Goal: Information Seeking & Learning: Check status

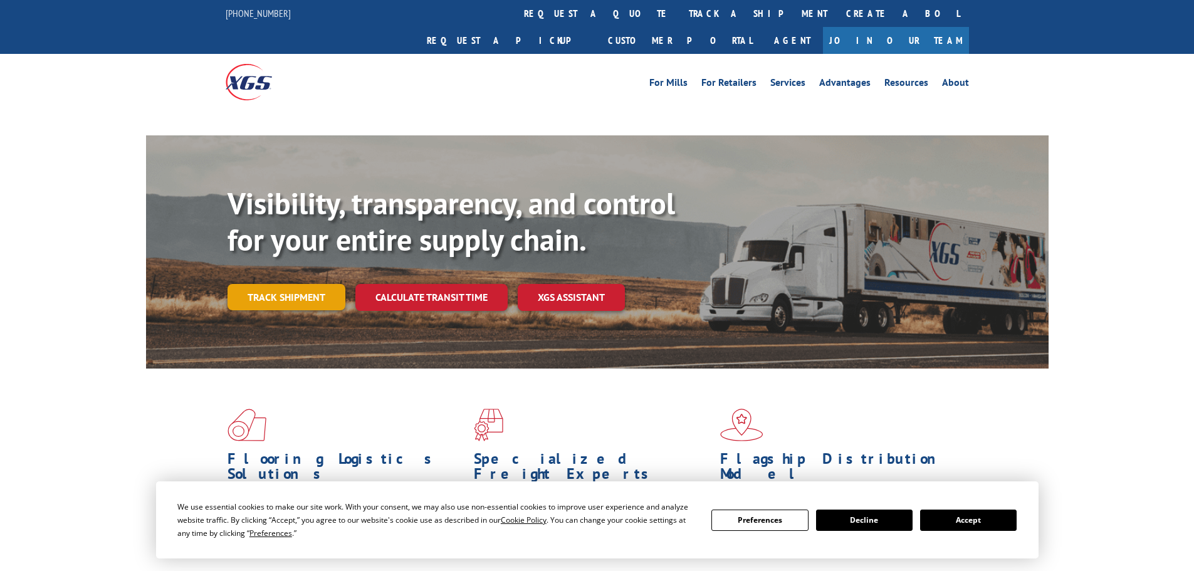
click at [271, 284] on link "Track shipment" at bounding box center [286, 297] width 118 height 26
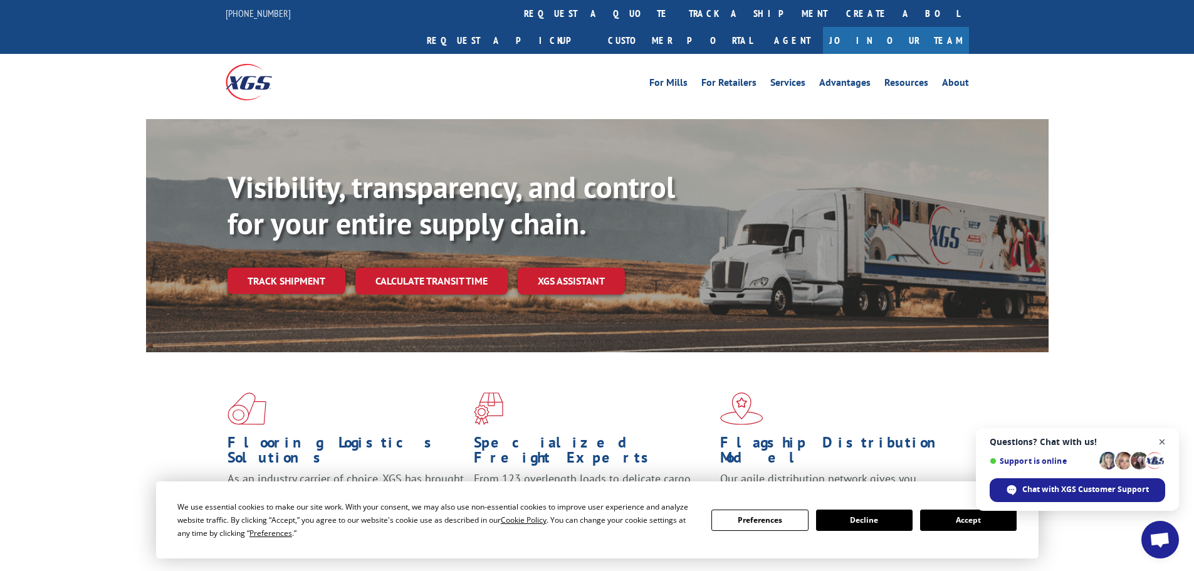
click at [1162, 440] on span "Open chat" at bounding box center [1162, 442] width 16 height 16
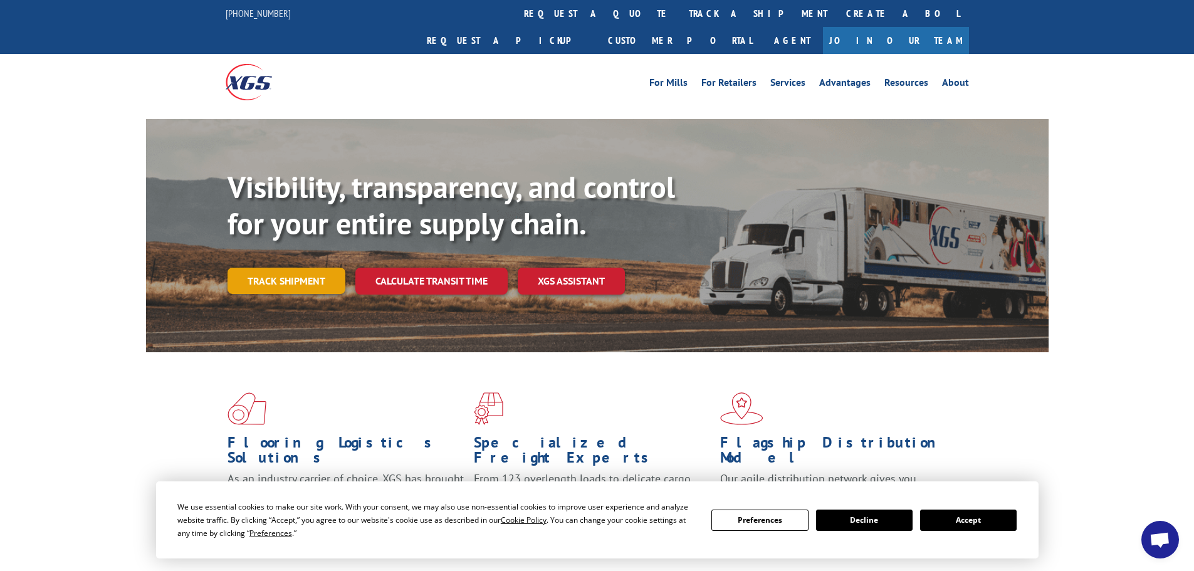
click at [272, 268] on link "Track shipment" at bounding box center [286, 281] width 118 height 26
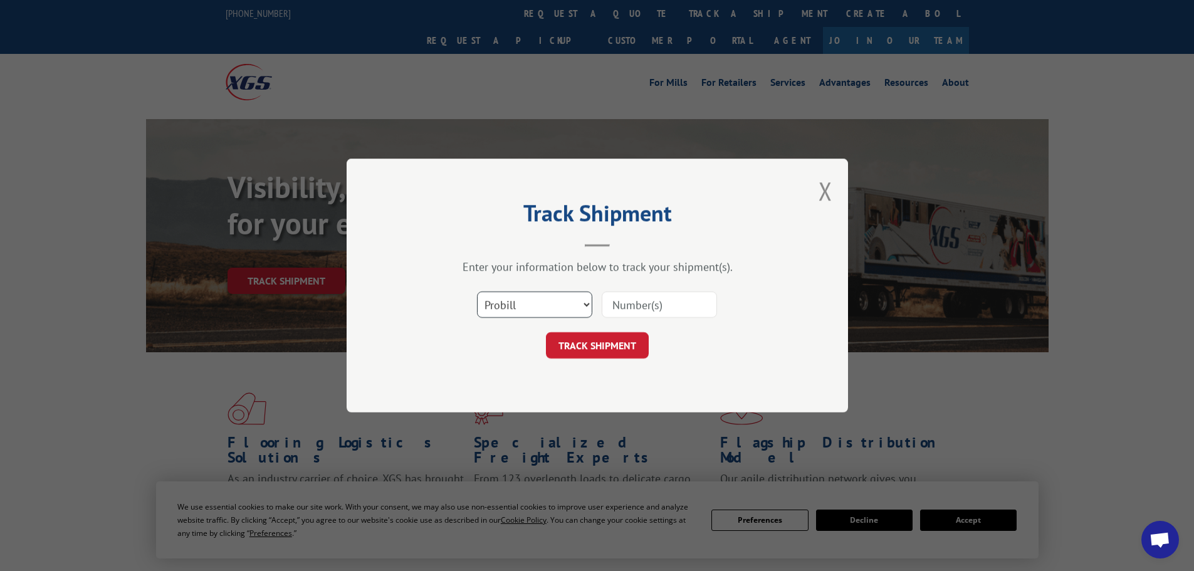
click at [539, 303] on select "Select category... Probill BOL PO" at bounding box center [534, 304] width 115 height 26
select select "bol"
click at [477, 291] on select "Select category... Probill BOL PO" at bounding box center [534, 304] width 115 height 26
click at [641, 311] on input at bounding box center [658, 304] width 115 height 26
paste input "5181761"
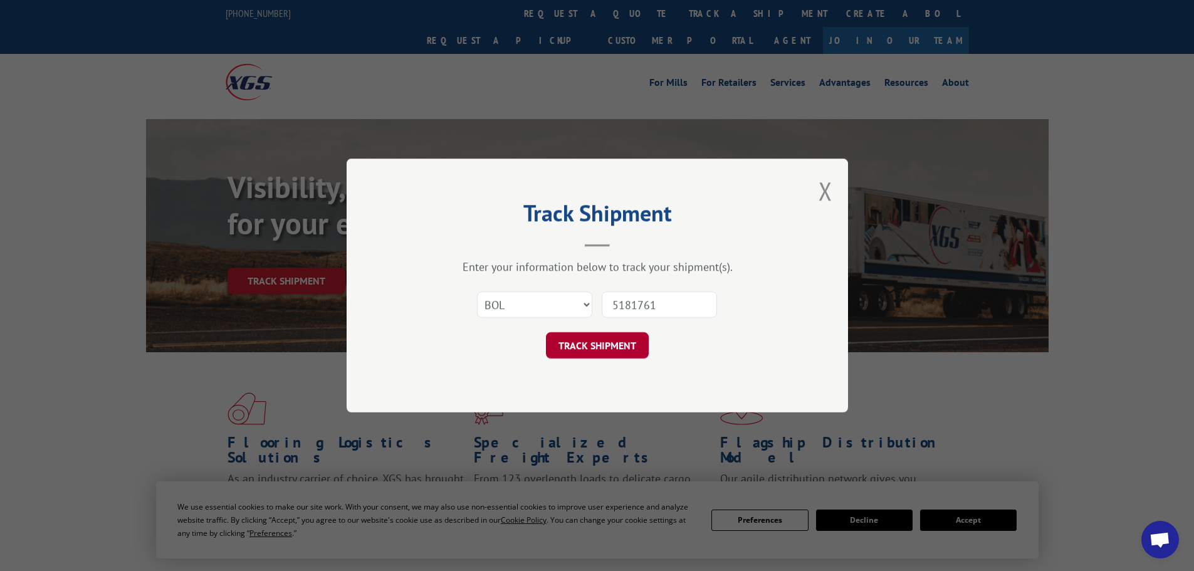
type input "5181761"
click at [610, 349] on button "TRACK SHIPMENT" at bounding box center [597, 345] width 103 height 26
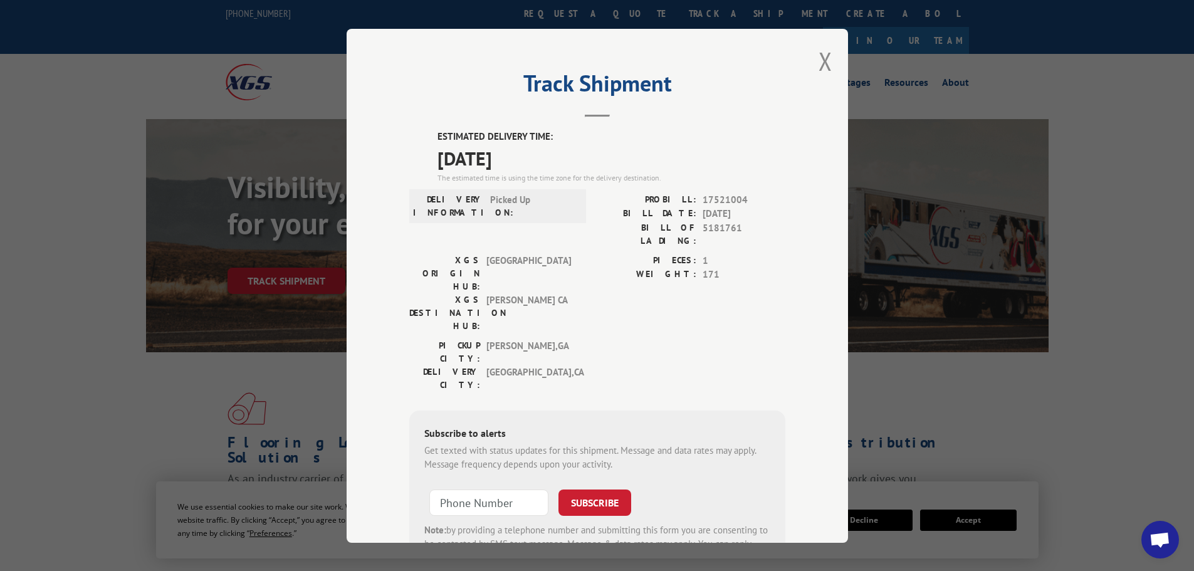
drag, startPoint x: 517, startPoint y: 161, endPoint x: 451, endPoint y: 151, distance: 66.5
click at [422, 140] on div "ESTIMATED DELIVERY TIME: [DATE] The estimated time is using the time zone for t…" at bounding box center [597, 355] width 376 height 450
copy div "ESTIMATED DELIVERY TIME: [DATE]"
click at [818, 63] on button "Close modal" at bounding box center [825, 60] width 14 height 33
